Goal: Transaction & Acquisition: Purchase product/service

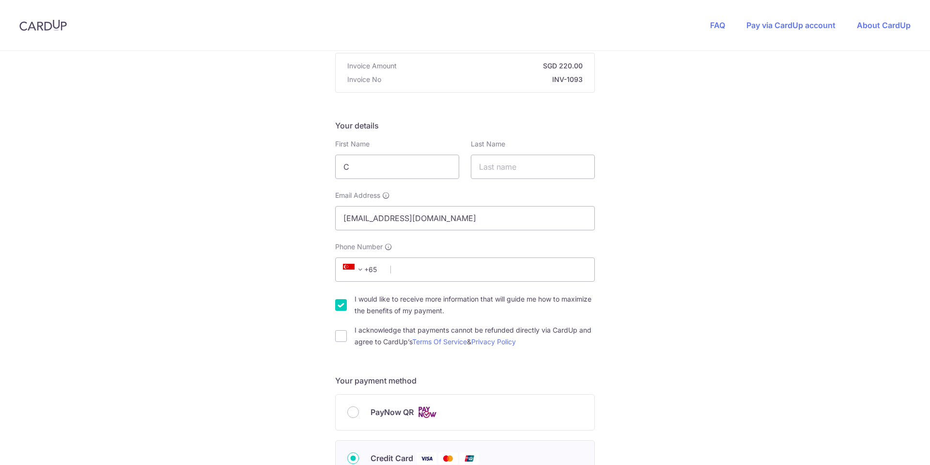
type input "[PERSON_NAME]"
type input "90165083"
type input "460415"
type input "[STREET_ADDRESS]"
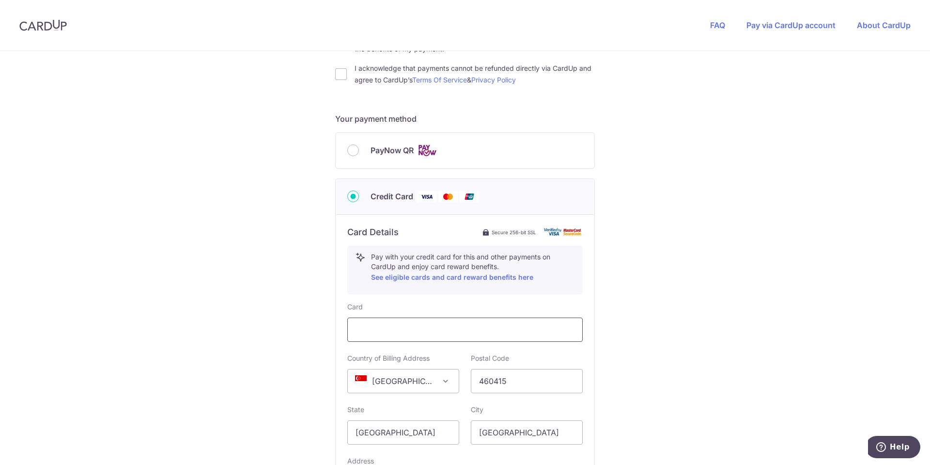
scroll to position [352, 0]
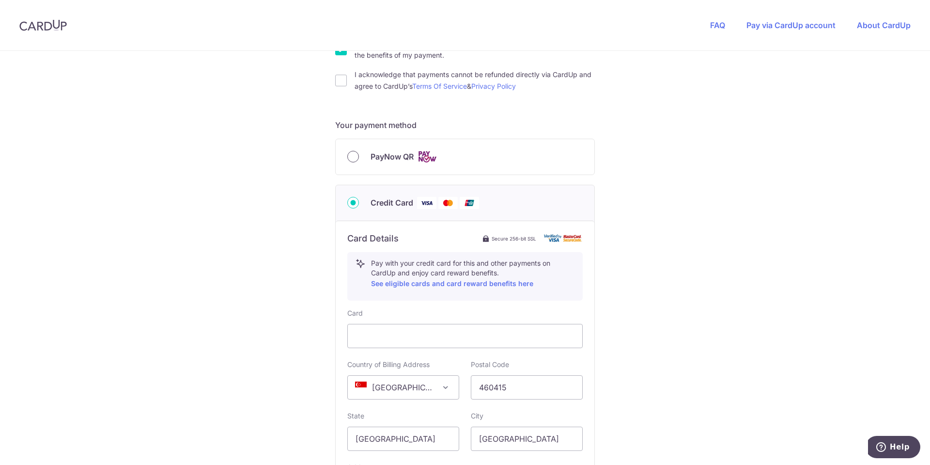
click at [351, 155] on input "PayNow QR" at bounding box center [353, 157] width 12 height 12
radio input "true"
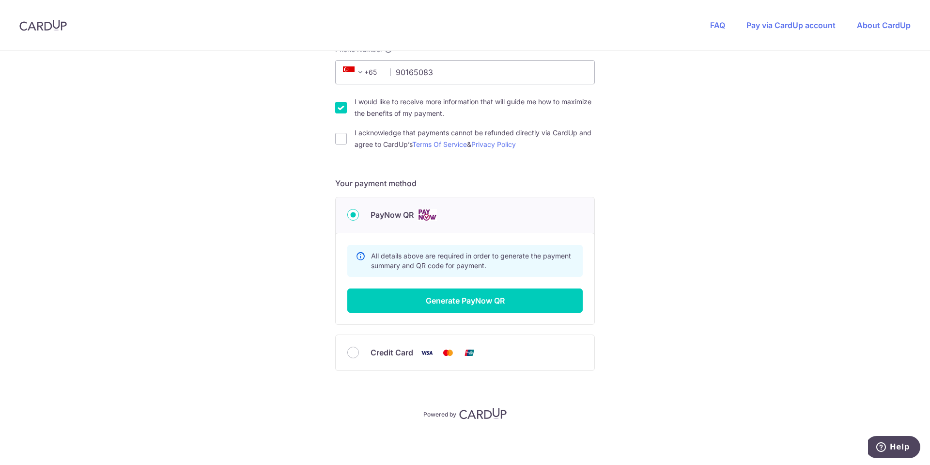
scroll to position [294, 0]
click at [337, 109] on input "I would like to receive more information that will guide me how to maximize the…" at bounding box center [341, 108] width 12 height 12
checkbox input "false"
click at [338, 138] on input "I acknowledge that payments cannot be refunded directly via CardUp and agree to…" at bounding box center [341, 139] width 12 height 12
checkbox input "true"
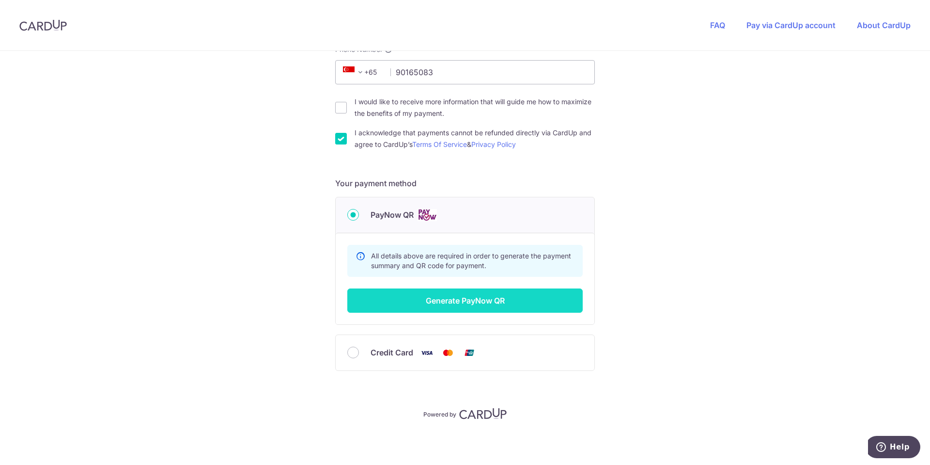
click at [448, 303] on button "Generate PayNow QR" at bounding box center [464, 300] width 235 height 24
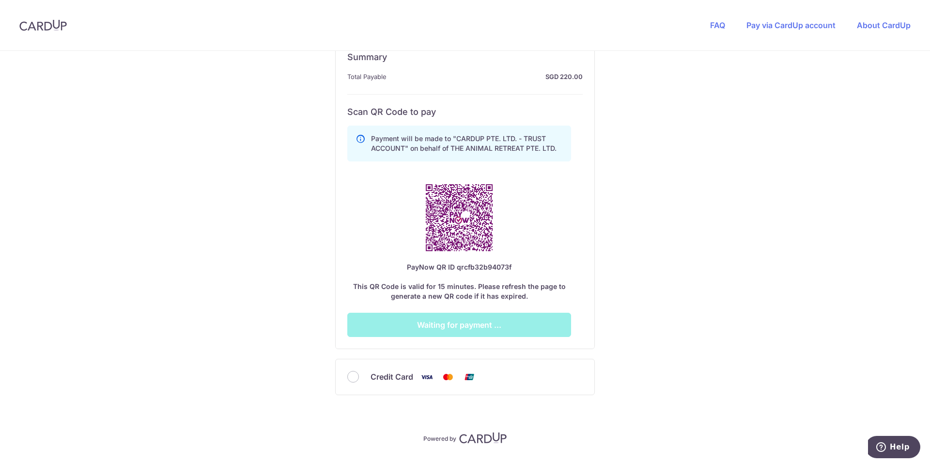
scroll to position [488, 0]
